Goal: Transaction & Acquisition: Purchase product/service

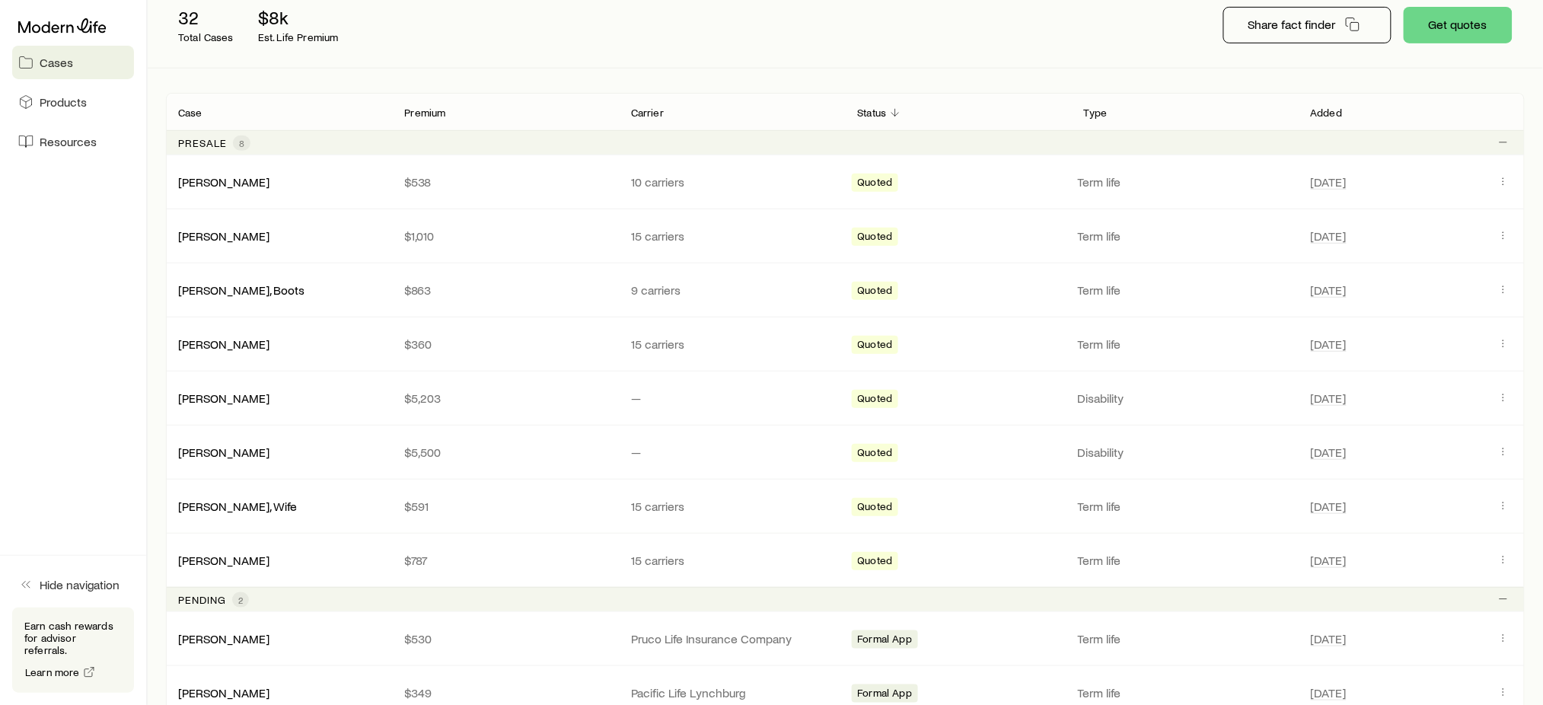
scroll to position [201, 0]
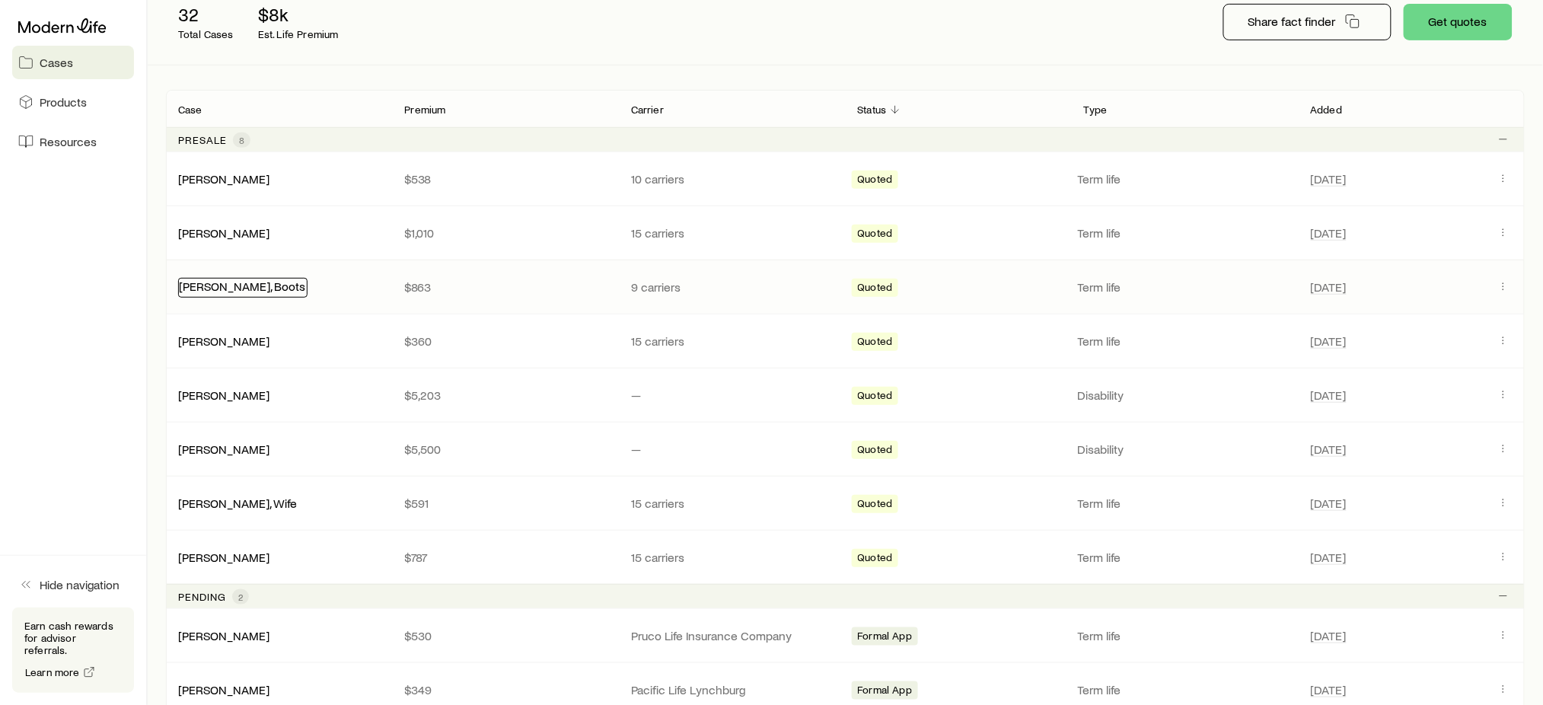
click at [219, 291] on link "[PERSON_NAME], Boots" at bounding box center [242, 286] width 126 height 14
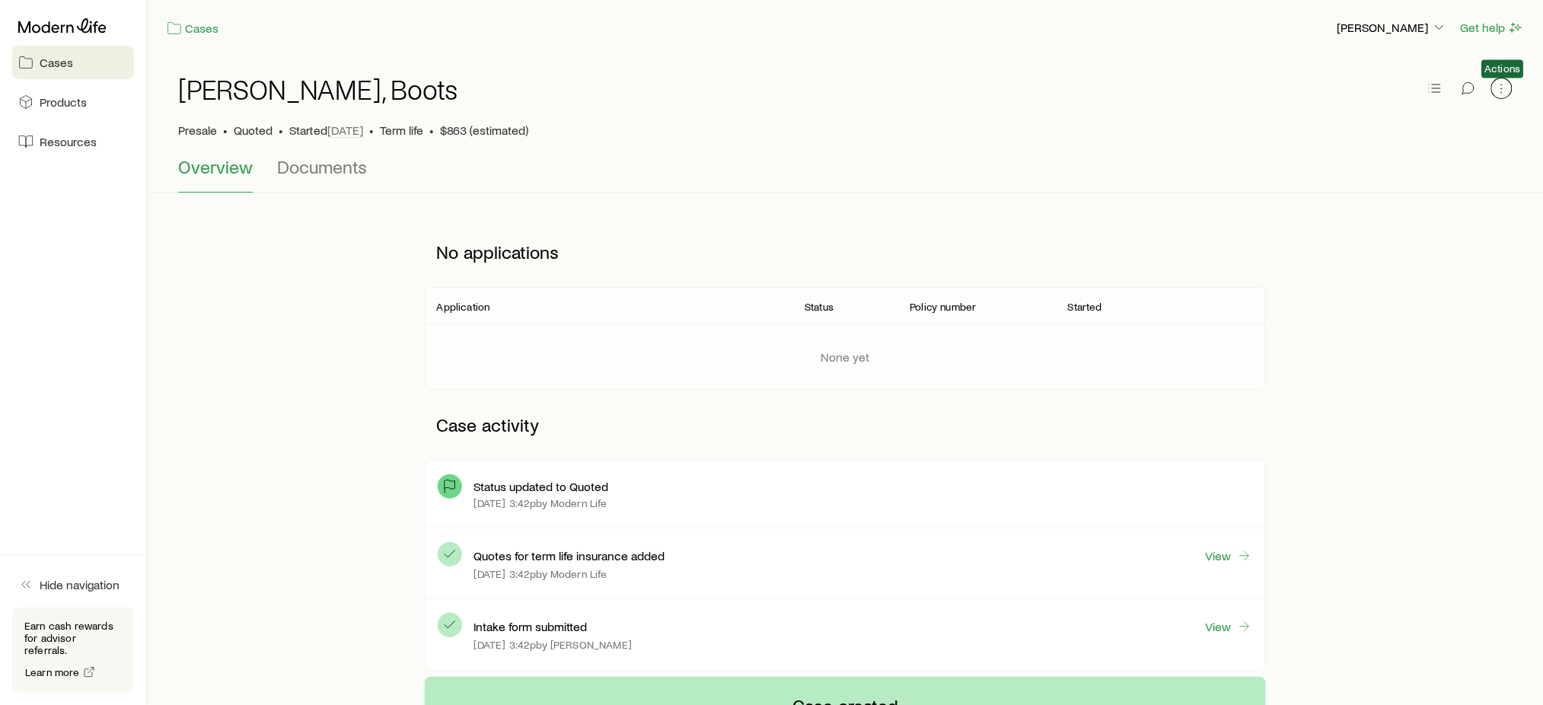
click at [1507, 84] on icon "button" at bounding box center [1501, 88] width 15 height 15
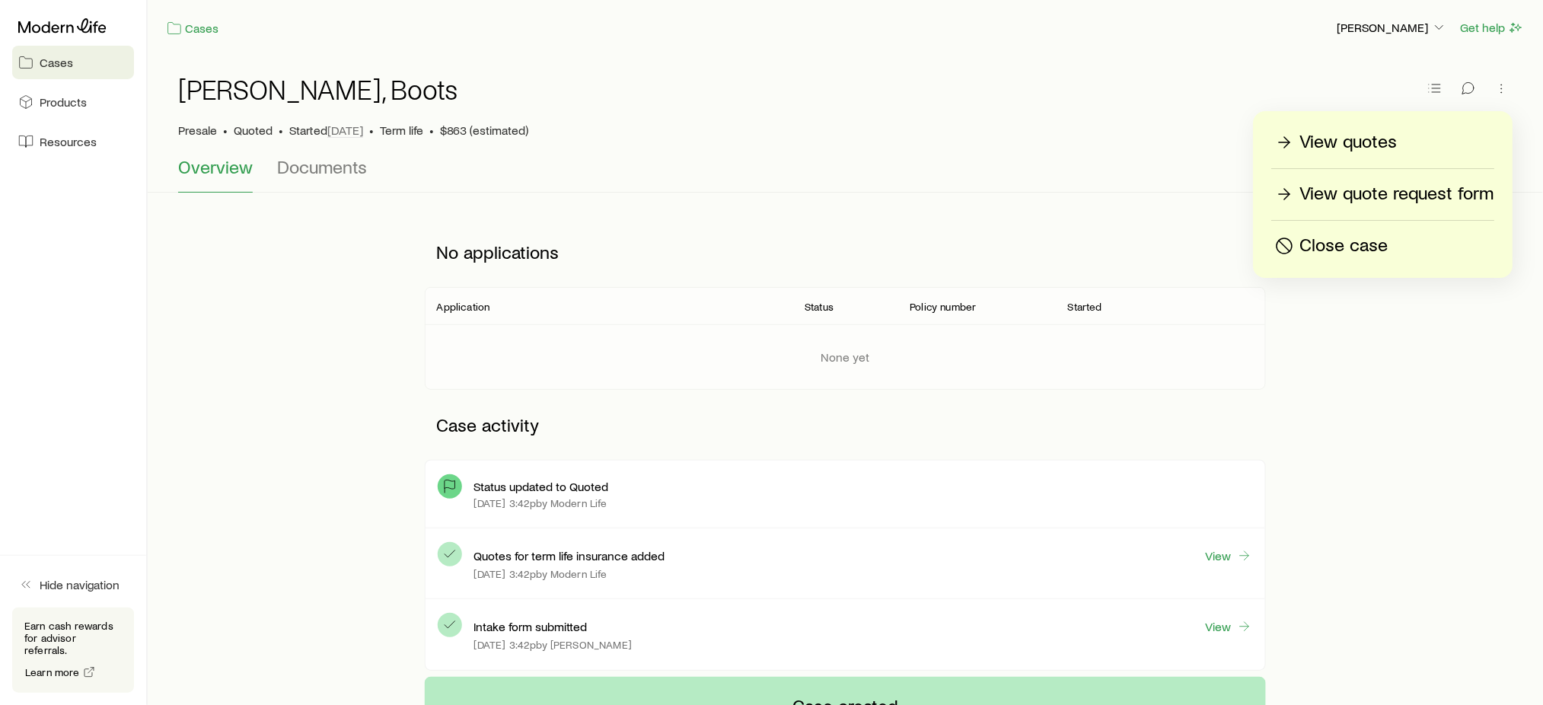
click at [1328, 139] on p "View quotes" at bounding box center [1348, 142] width 97 height 24
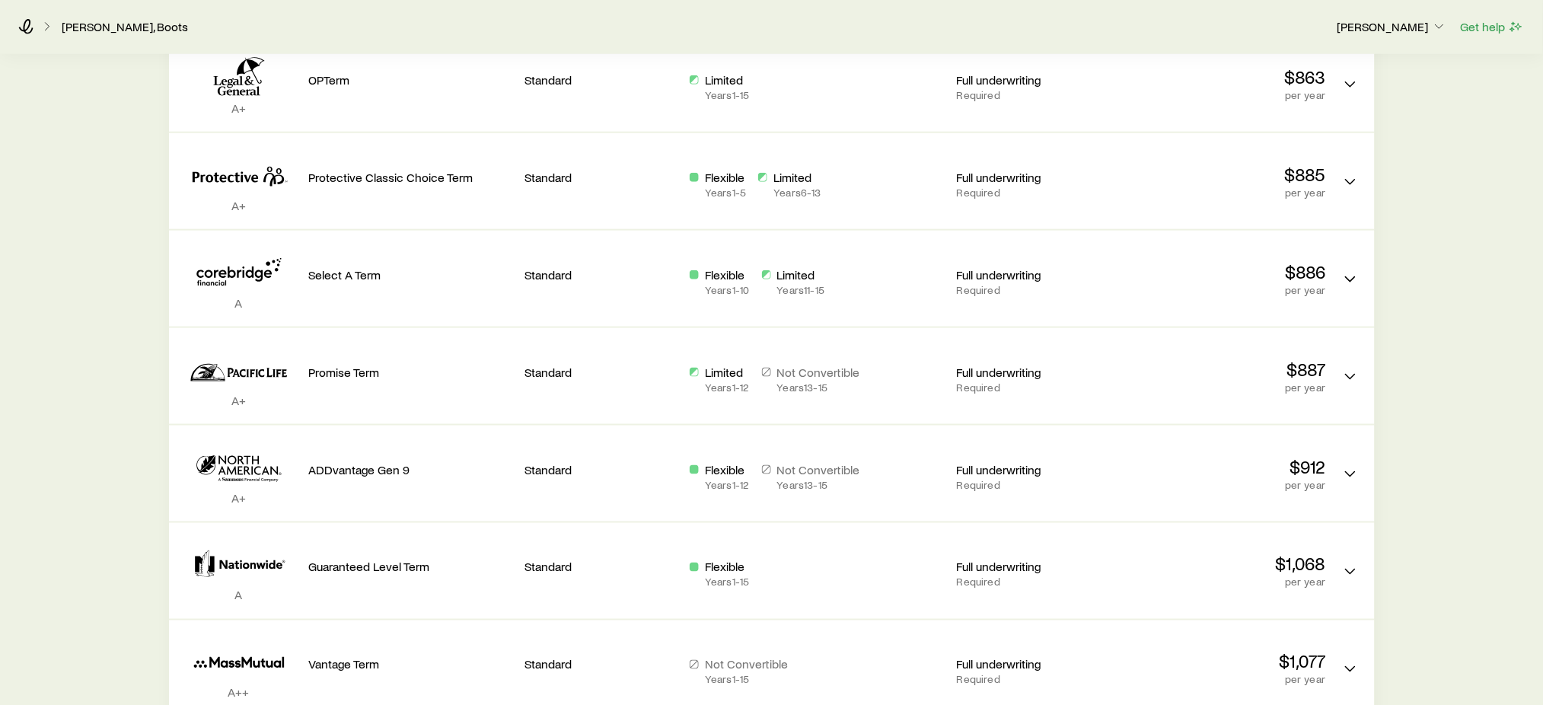
scroll to position [489, 0]
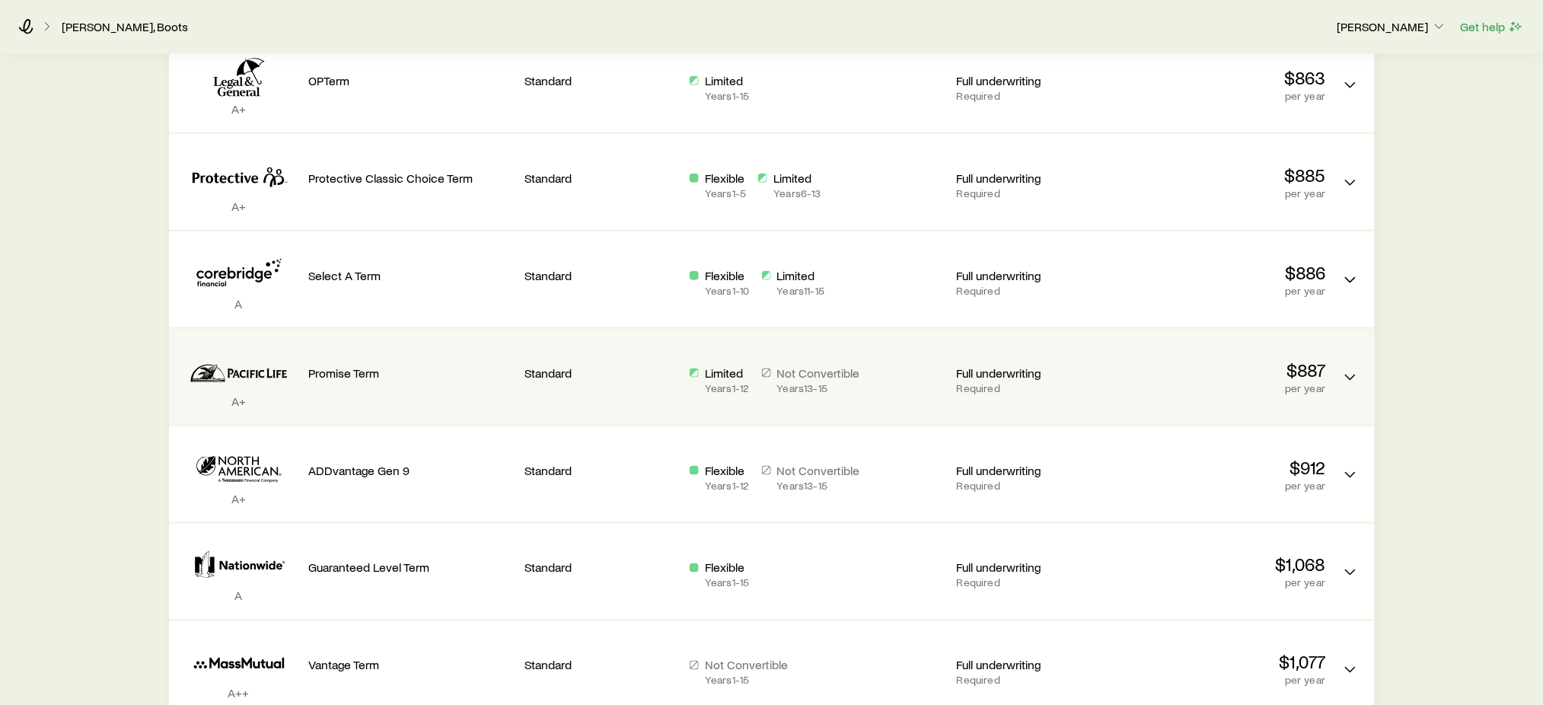
click at [1209, 373] on p "$887" at bounding box center [1224, 369] width 204 height 21
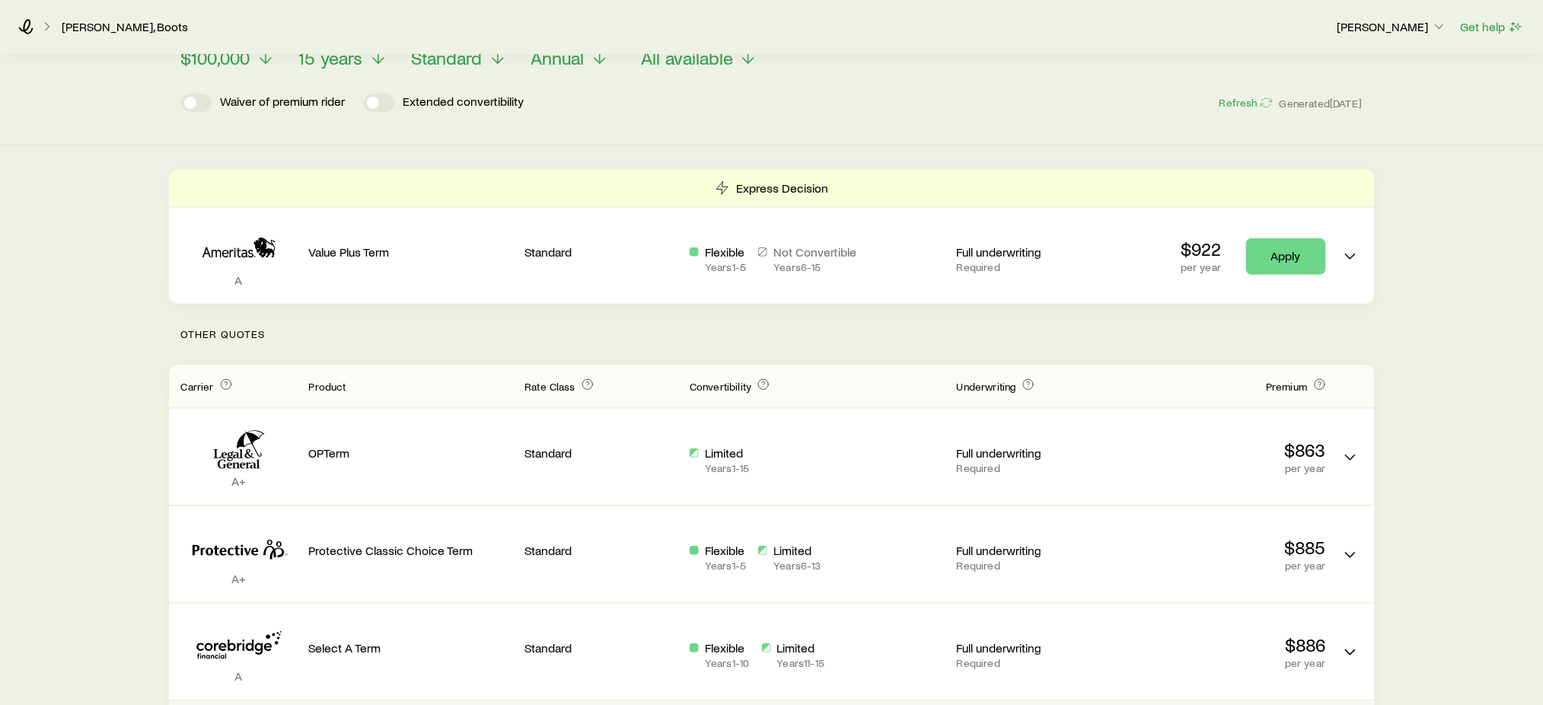
scroll to position [0, 0]
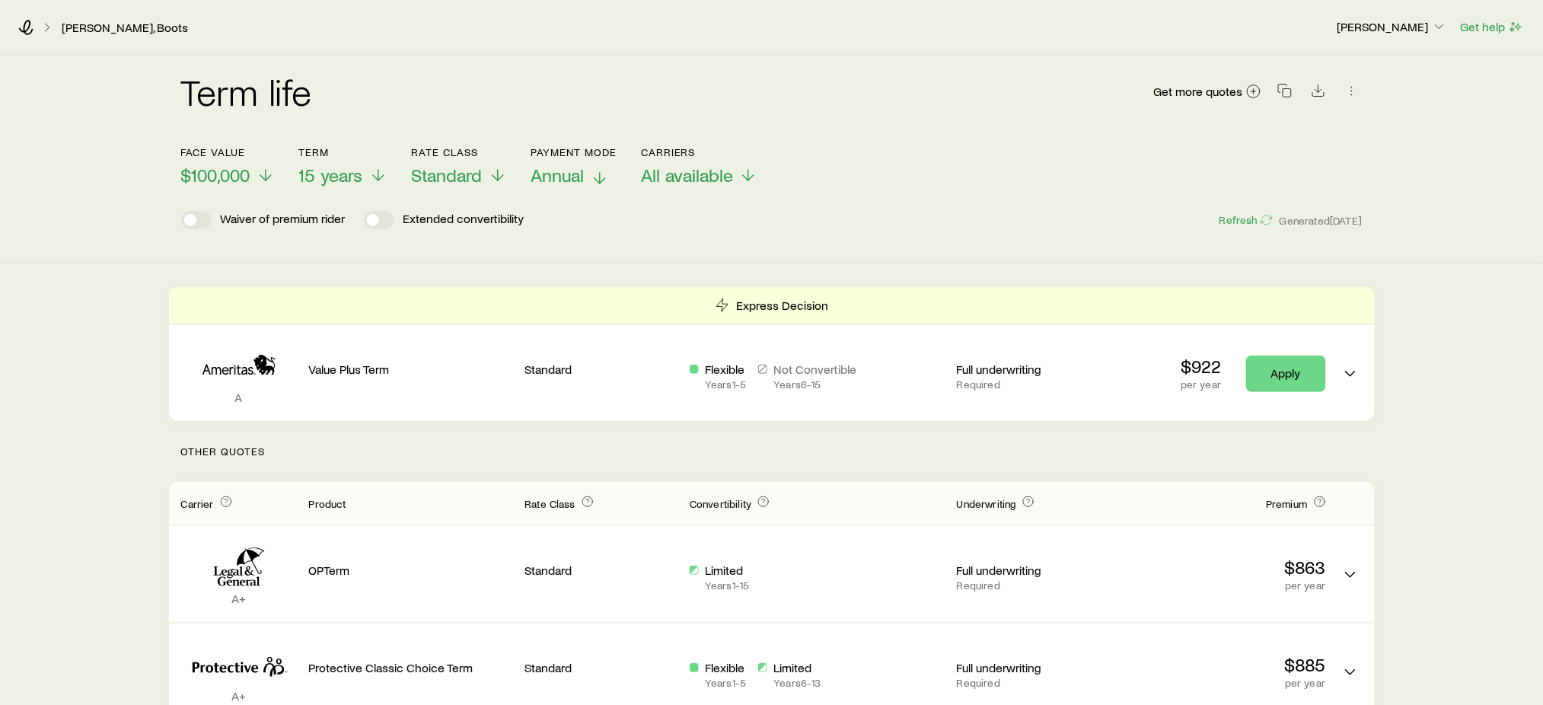
click at [571, 176] on span "Annual" at bounding box center [557, 174] width 53 height 21
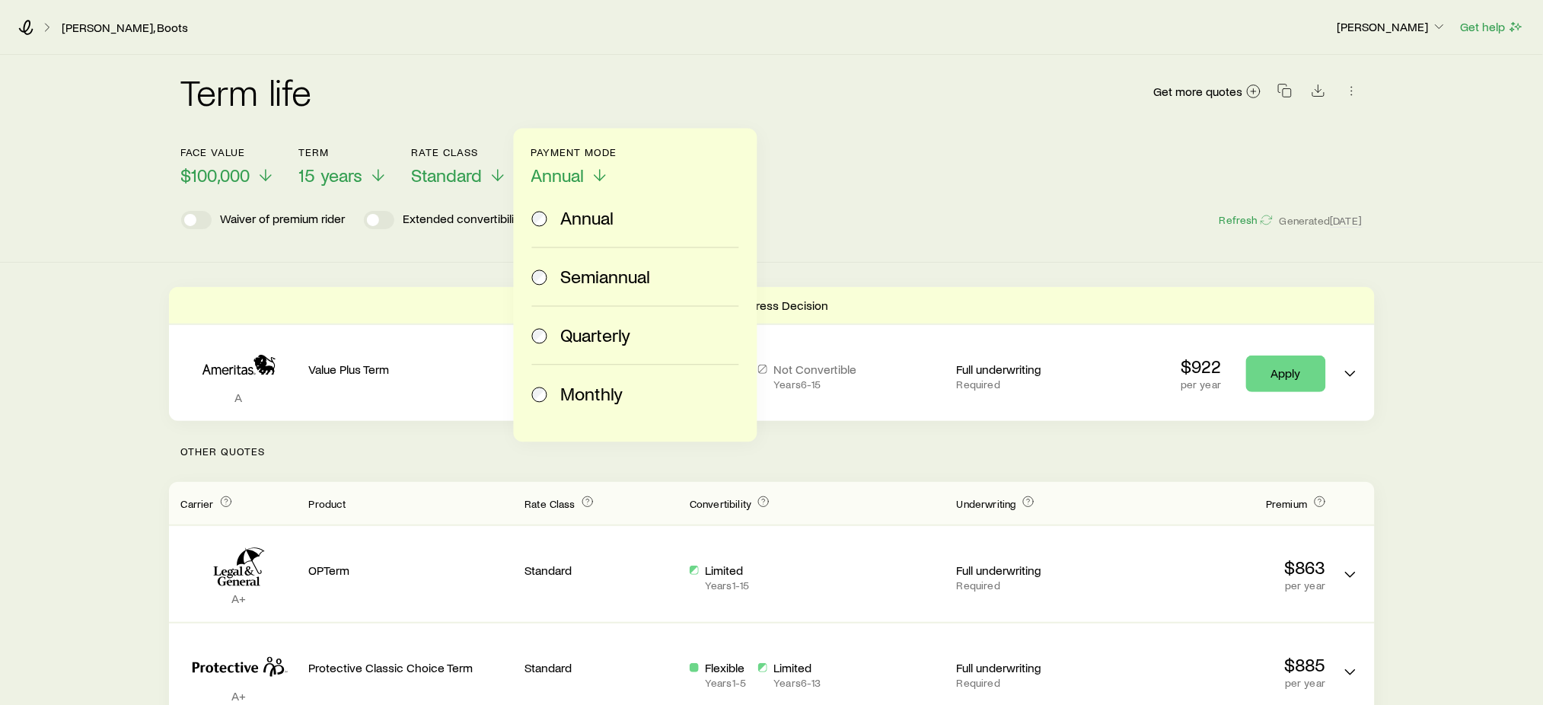
click at [551, 384] on div "Monthly" at bounding box center [632, 394] width 201 height 21
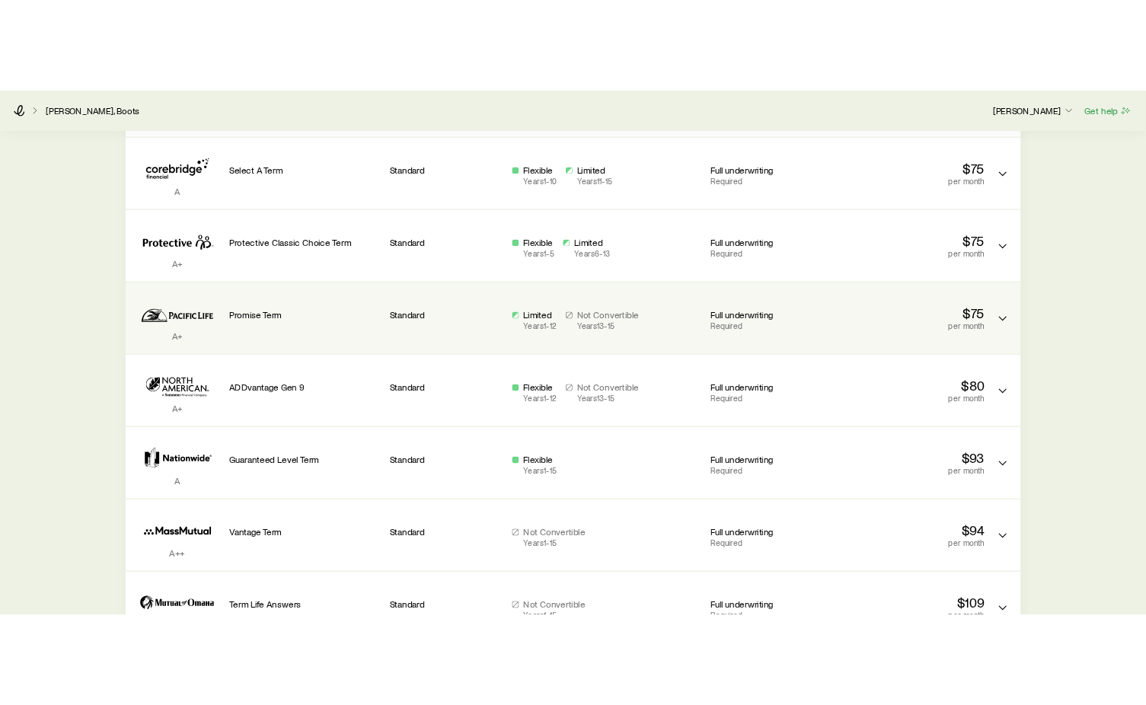
scroll to position [550, 0]
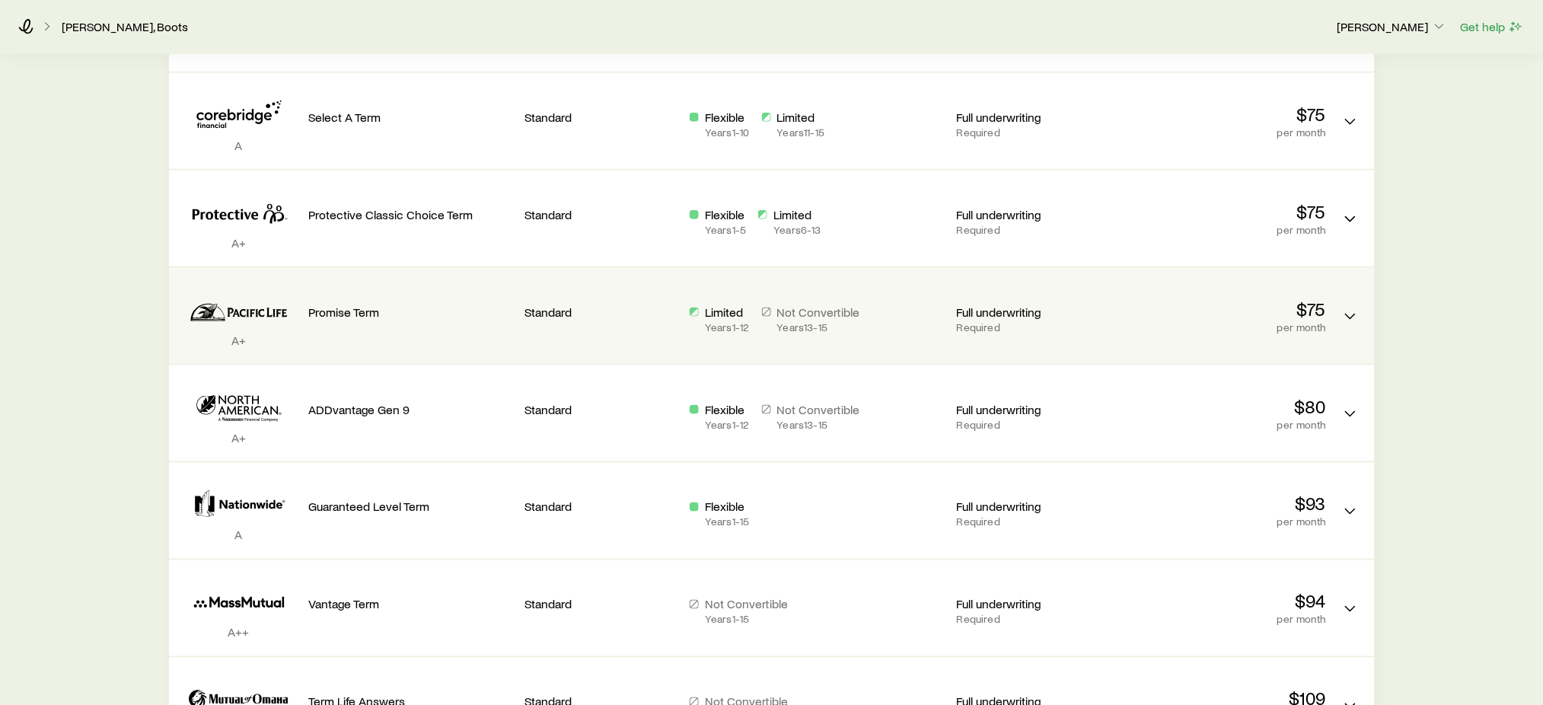
click at [1153, 317] on p "$75" at bounding box center [1224, 308] width 204 height 21
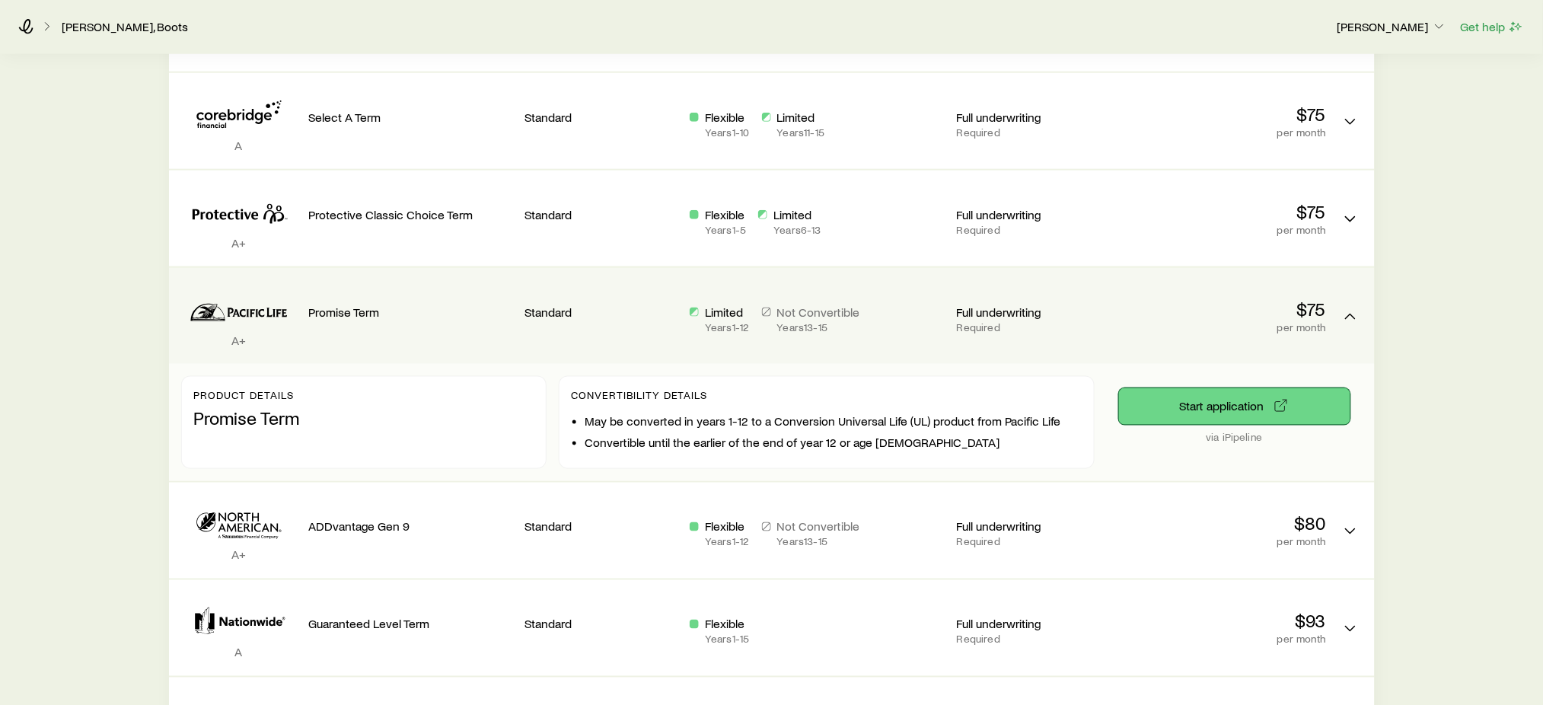
click at [1188, 410] on button "Start application" at bounding box center [1234, 406] width 231 height 37
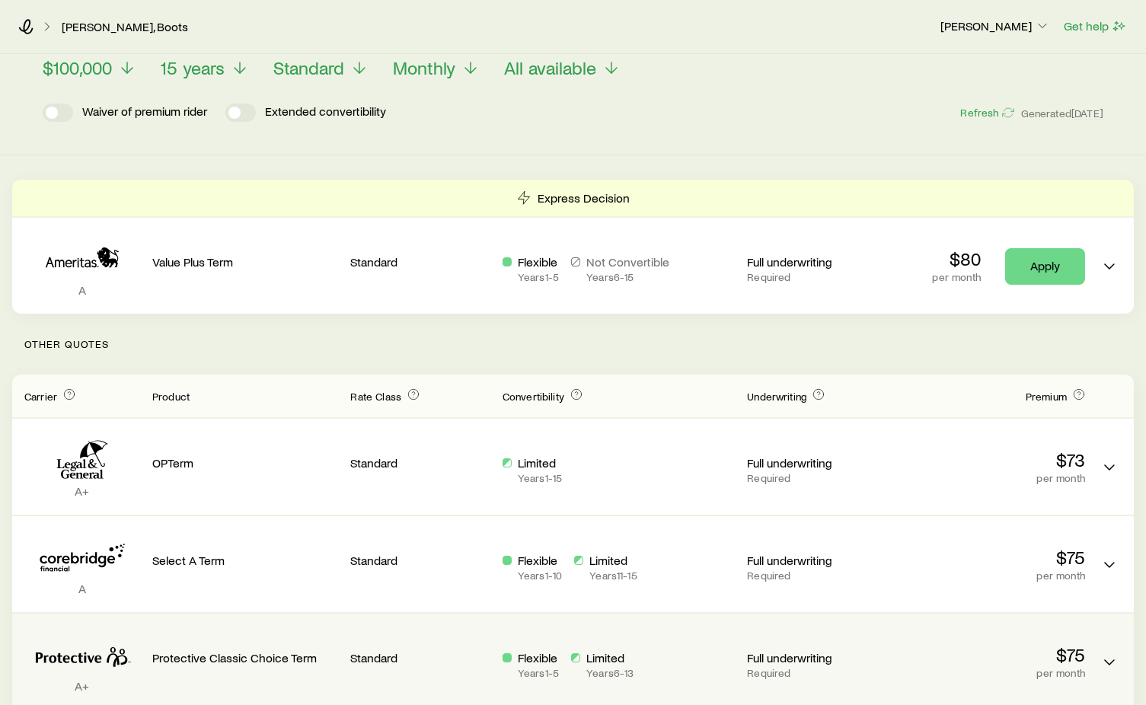
scroll to position [0, 0]
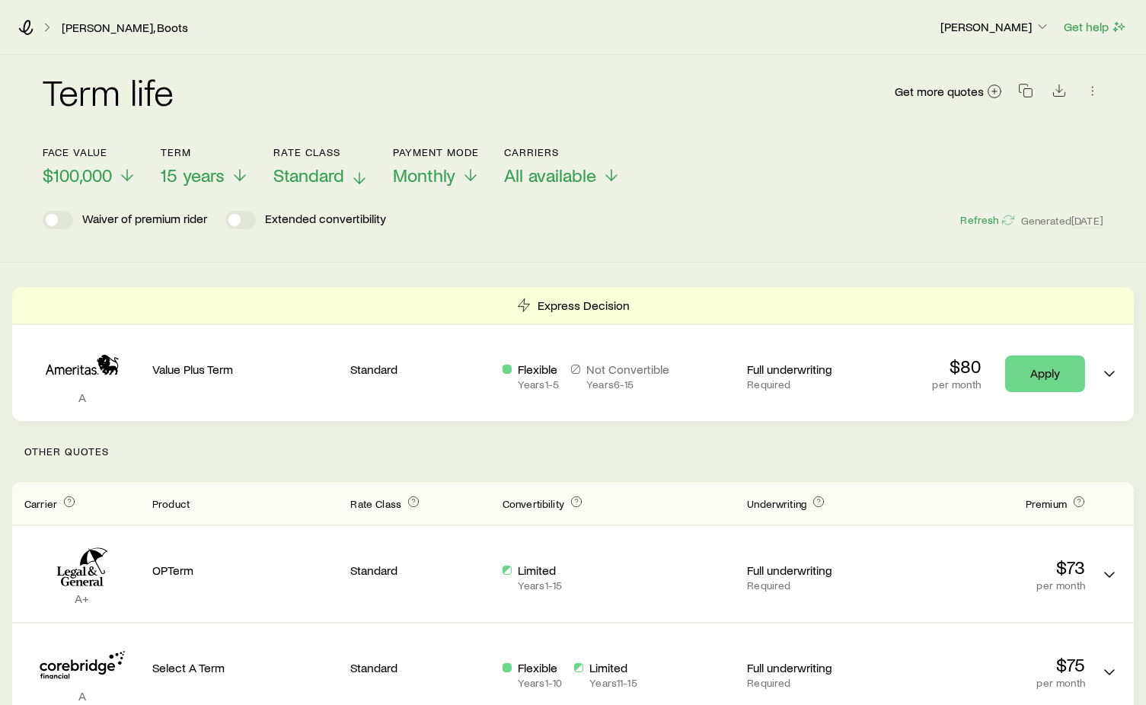
click at [317, 171] on span "Standard" at bounding box center [308, 174] width 71 height 21
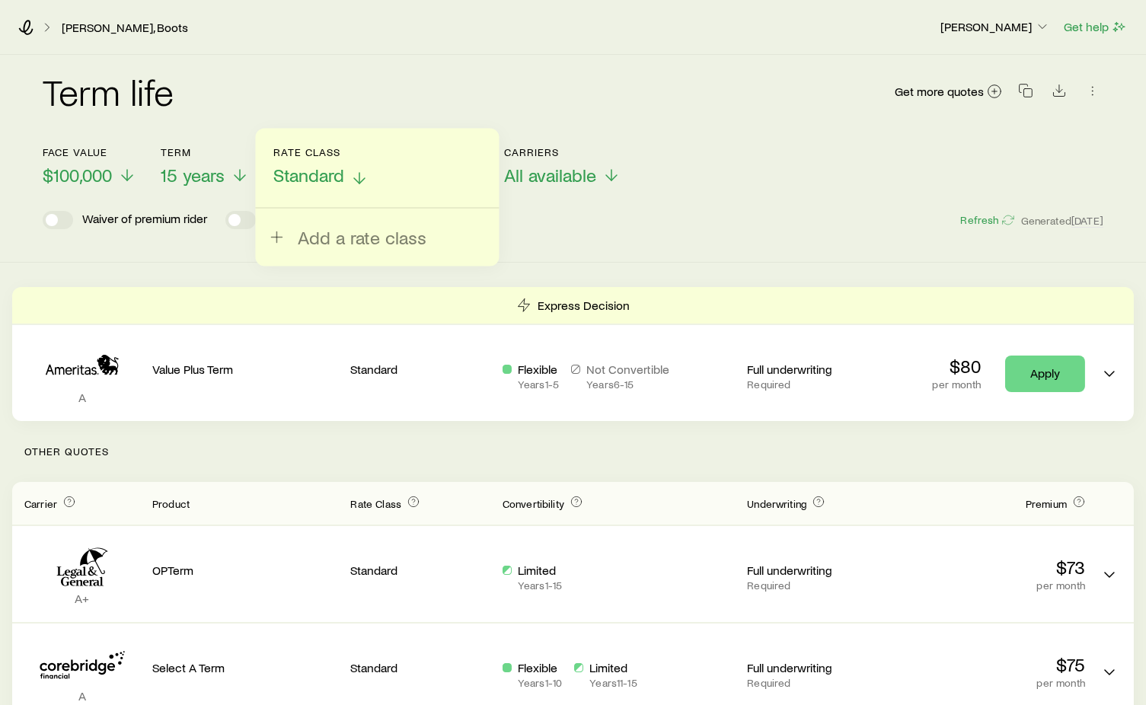
click at [317, 171] on span "Standard" at bounding box center [308, 174] width 71 height 21
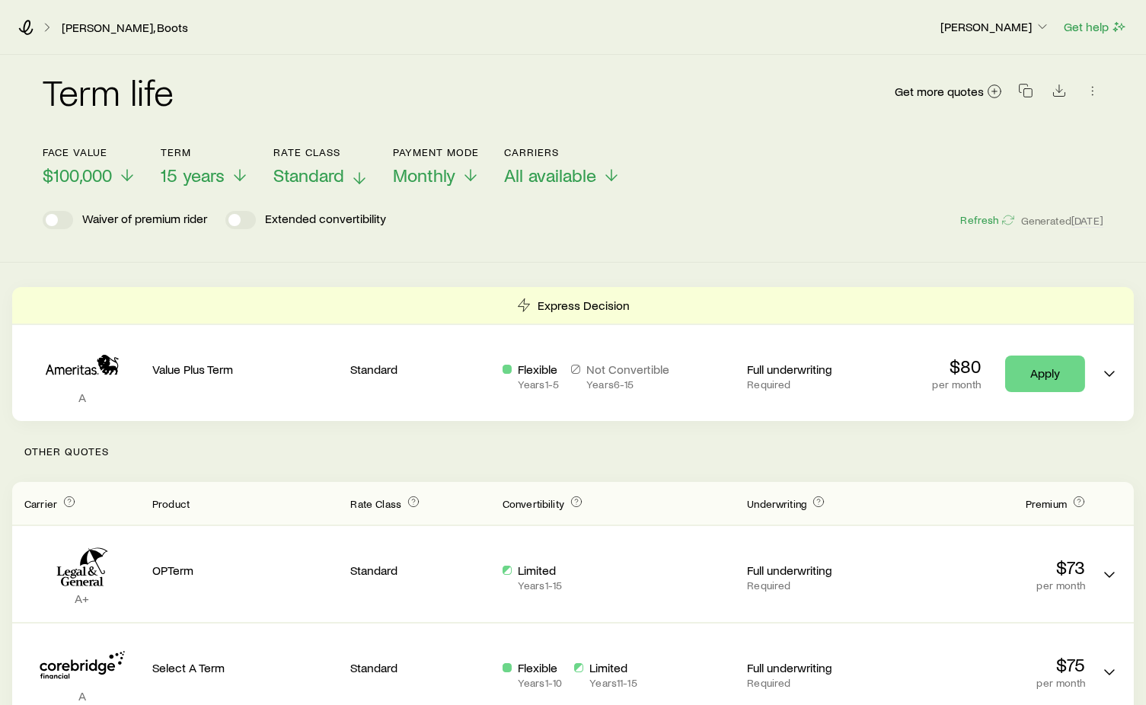
click at [317, 171] on span "Standard" at bounding box center [308, 174] width 71 height 21
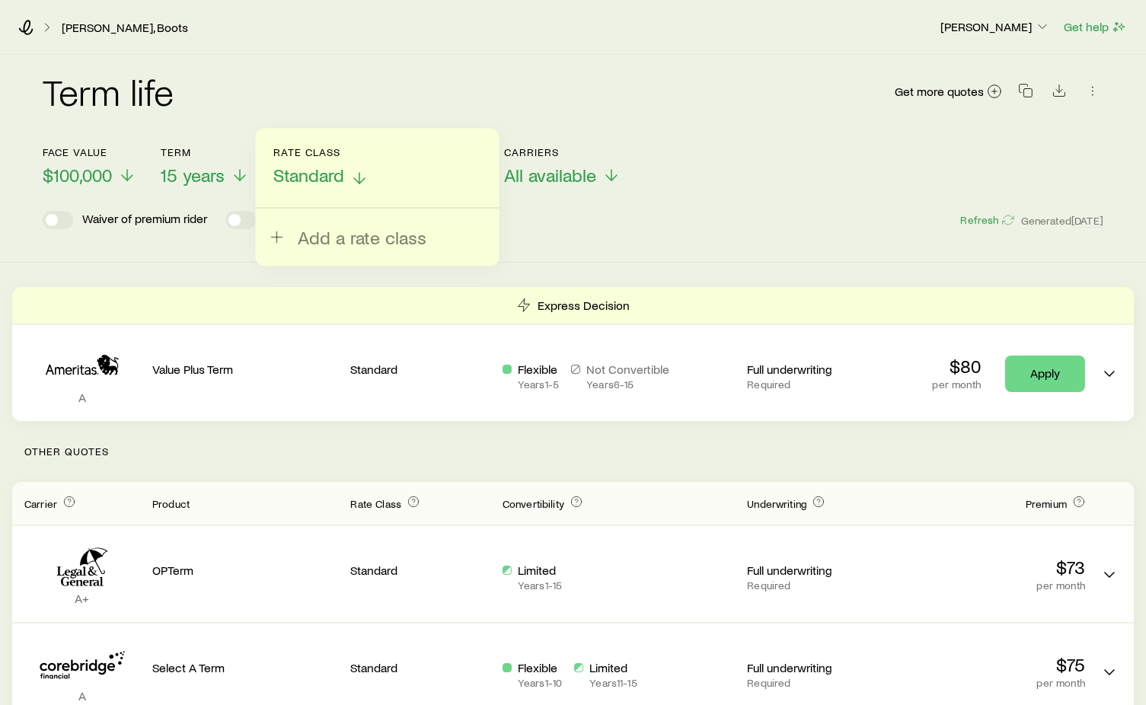
click at [317, 171] on span "Standard" at bounding box center [308, 174] width 71 height 21
